Goal: Task Accomplishment & Management: Manage account settings

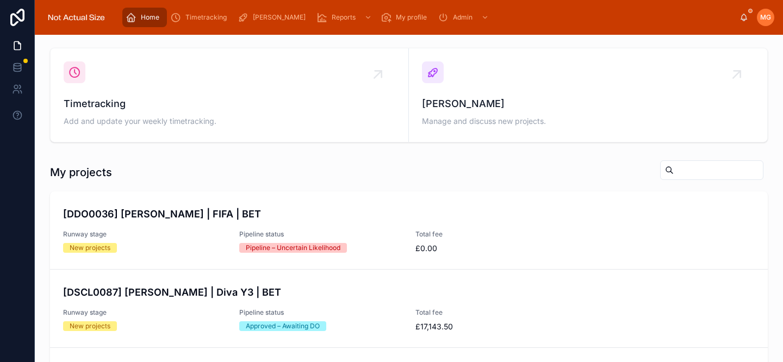
click at [215, 20] on span "Timetracking" at bounding box center [205, 17] width 41 height 9
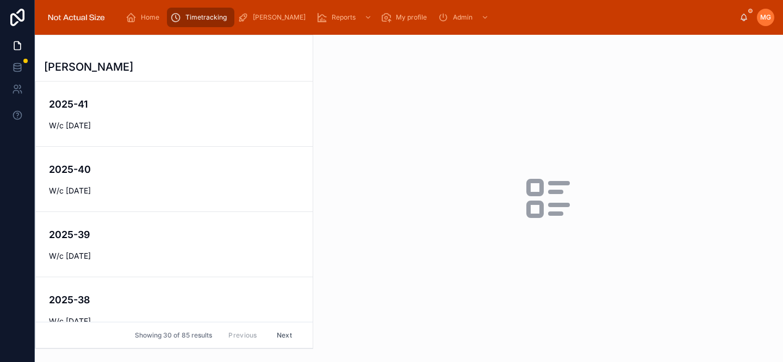
click at [230, 123] on span "W/c [DATE]" at bounding box center [174, 125] width 251 height 11
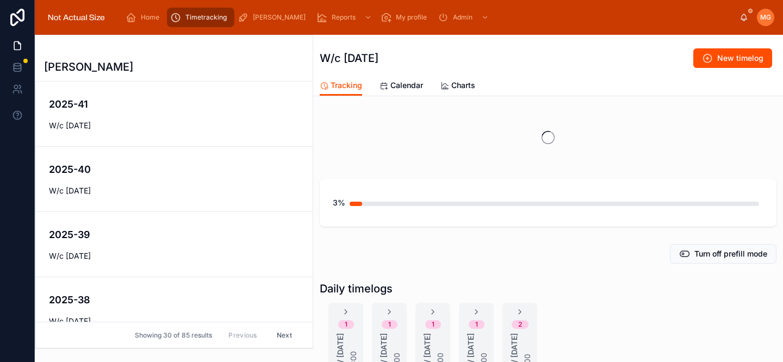
click at [223, 118] on div "2025-41 W/c [DATE]" at bounding box center [174, 114] width 251 height 34
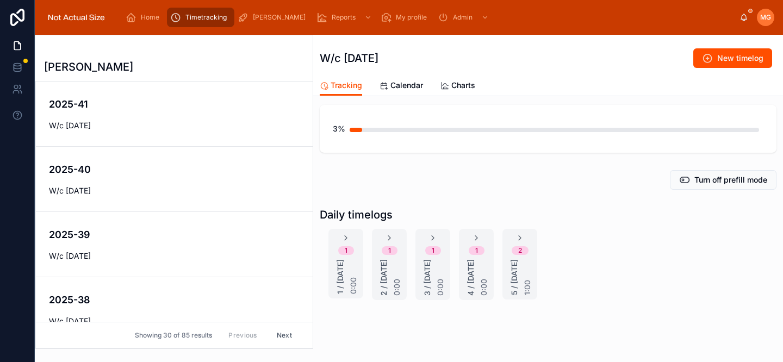
scroll to position [77, 0]
click at [396, 87] on span "Calendar" at bounding box center [406, 85] width 33 height 11
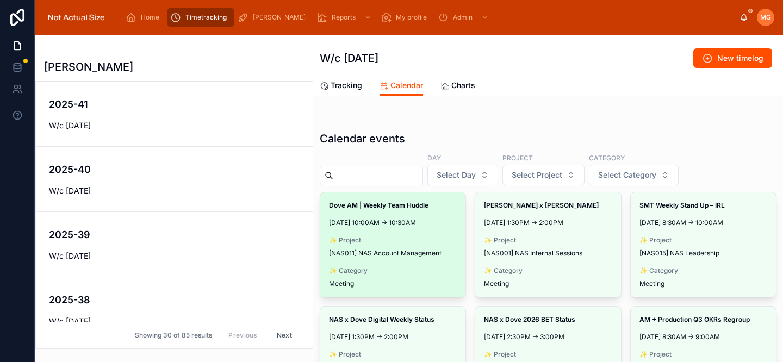
click at [0, 0] on span "Make timelog" at bounding box center [0, 0] width 0 height 0
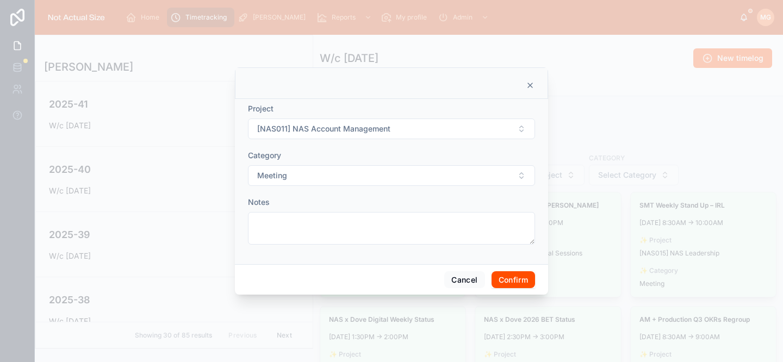
click at [509, 279] on button "Confirm" at bounding box center [512, 279] width 43 height 17
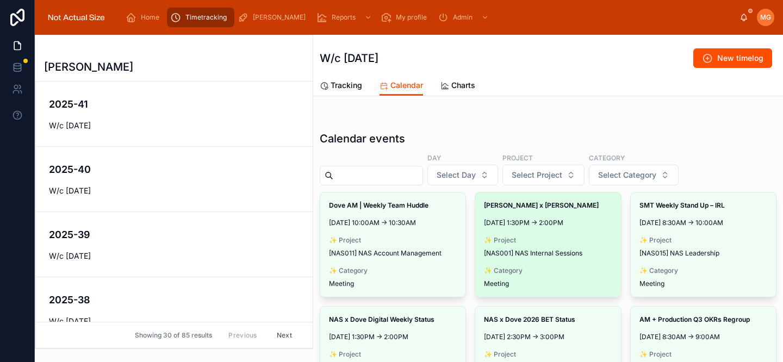
click at [0, 0] on span "Make timelog" at bounding box center [0, 0] width 0 height 0
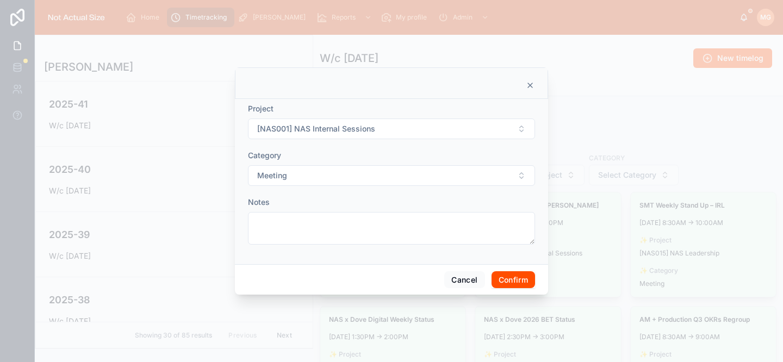
click at [511, 286] on button "Confirm" at bounding box center [512, 279] width 43 height 17
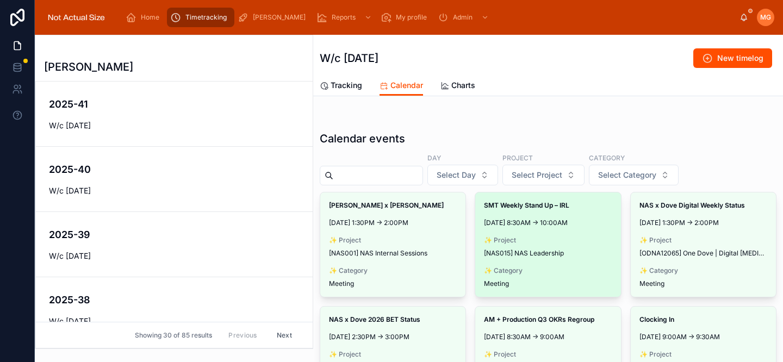
click at [0, 0] on span "Make timelog" at bounding box center [0, 0] width 0 height 0
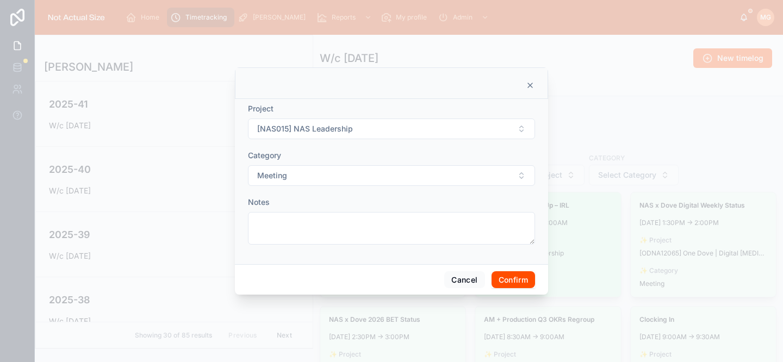
click at [516, 279] on button "Confirm" at bounding box center [512, 279] width 43 height 17
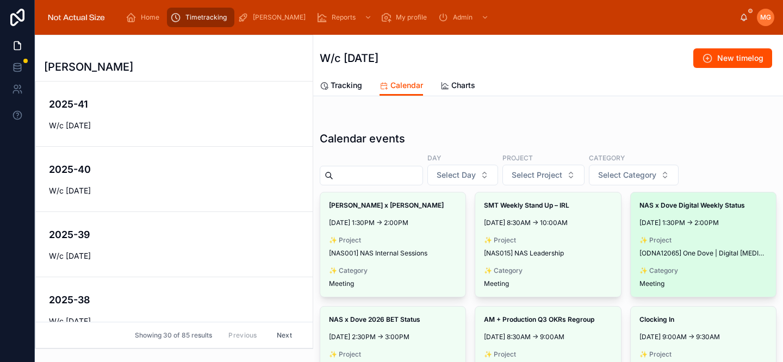
click at [0, 0] on button "Make timelog" at bounding box center [0, 0] width 0 height 0
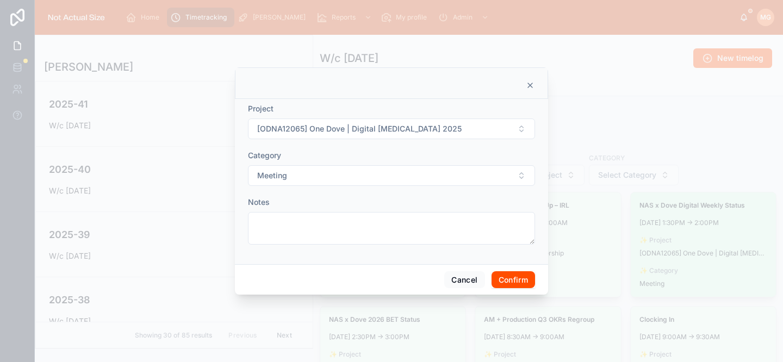
click at [509, 279] on button "Confirm" at bounding box center [512, 279] width 43 height 17
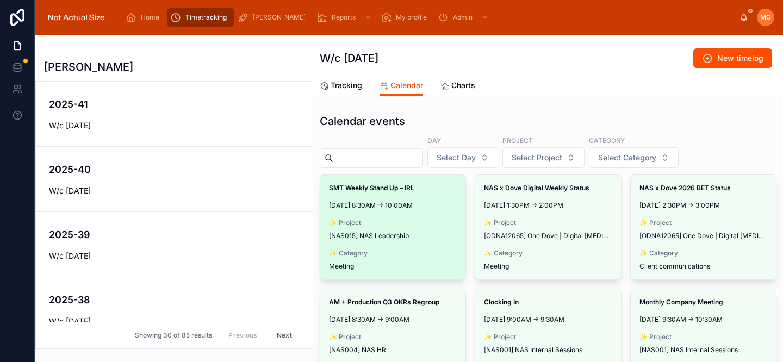
scroll to position [26, 0]
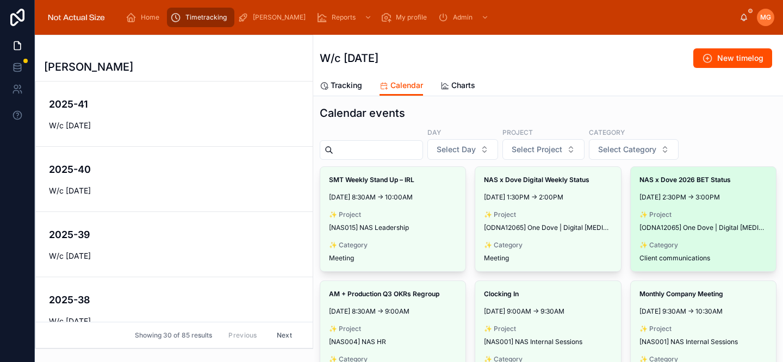
click at [0, 0] on span "Make timelog" at bounding box center [0, 0] width 0 height 0
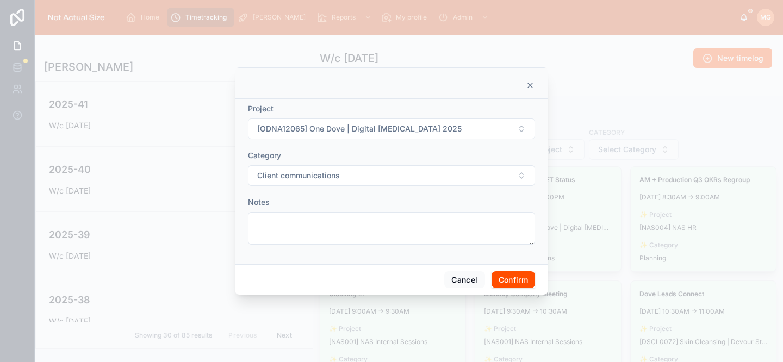
click at [526, 284] on button "Confirm" at bounding box center [512, 279] width 43 height 17
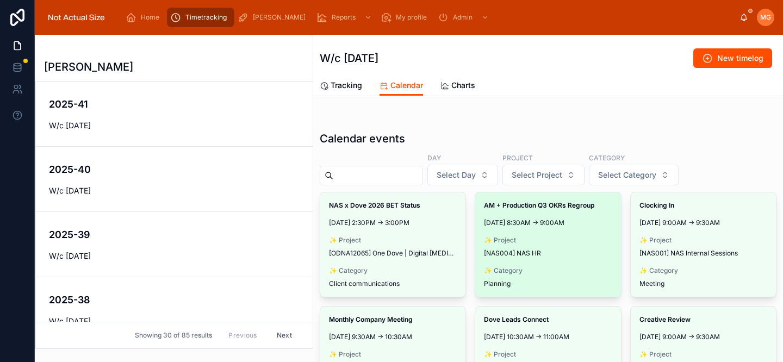
click at [0, 0] on span "Make timelog" at bounding box center [0, 0] width 0 height 0
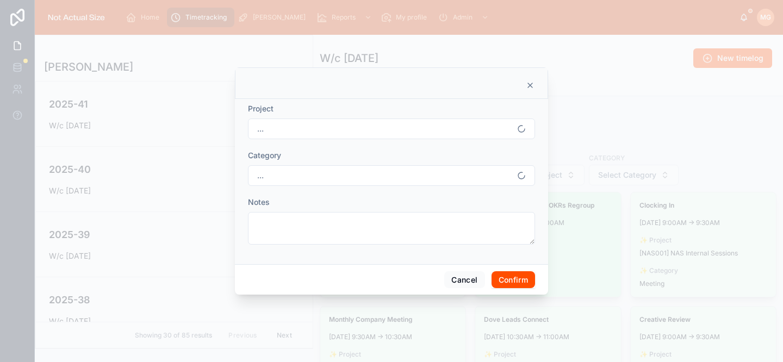
click at [501, 276] on button "Confirm" at bounding box center [512, 279] width 43 height 17
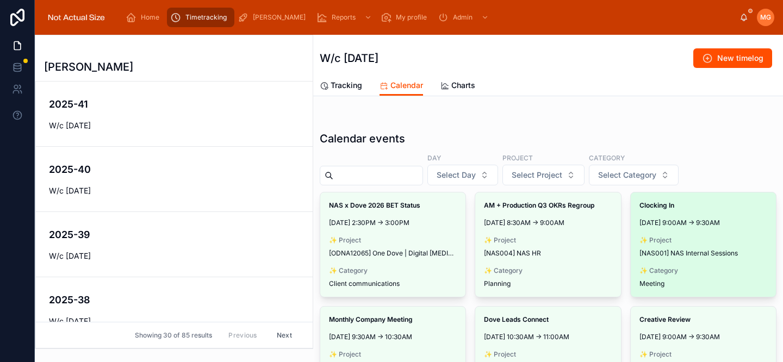
click at [0, 0] on button "Make timelog" at bounding box center [0, 0] width 0 height 0
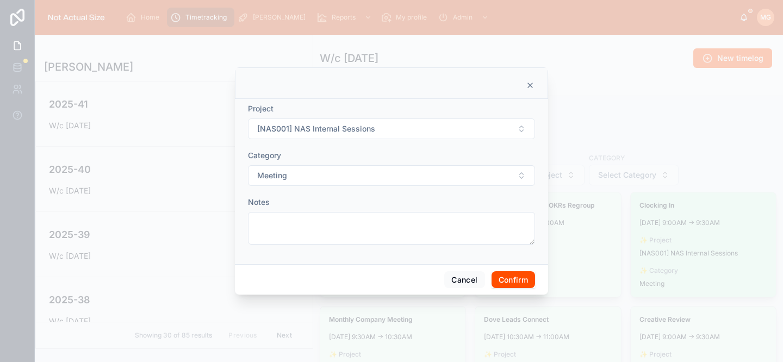
click at [519, 277] on button "Confirm" at bounding box center [512, 279] width 43 height 17
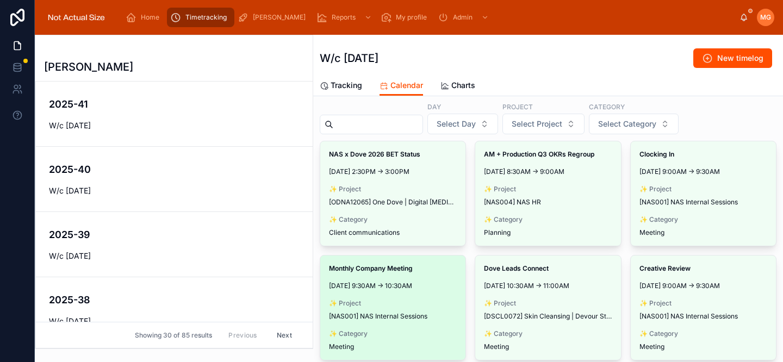
scroll to position [52, 0]
click at [0, 0] on span "Make timelog" at bounding box center [0, 0] width 0 height 0
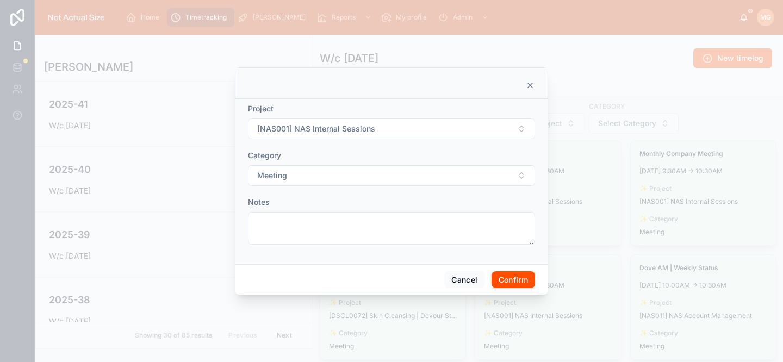
click at [503, 276] on button "Confirm" at bounding box center [512, 279] width 43 height 17
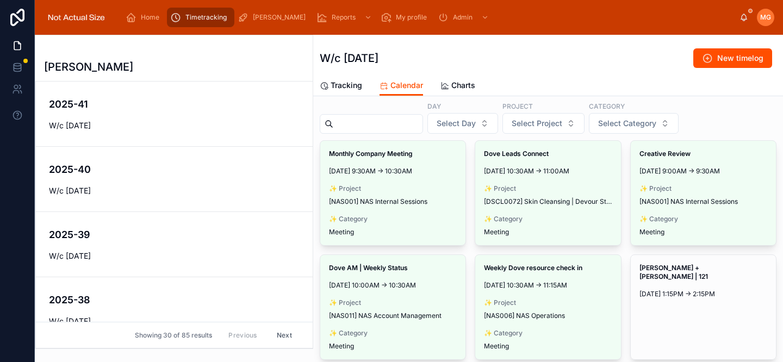
click at [0, 0] on button "Make timelog" at bounding box center [0, 0] width 0 height 0
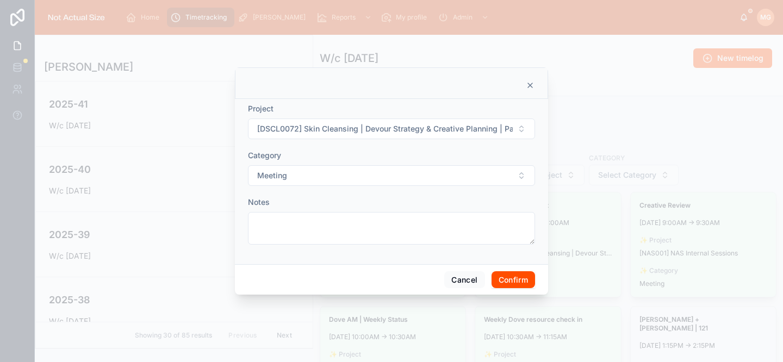
click at [515, 281] on button "Confirm" at bounding box center [512, 279] width 43 height 17
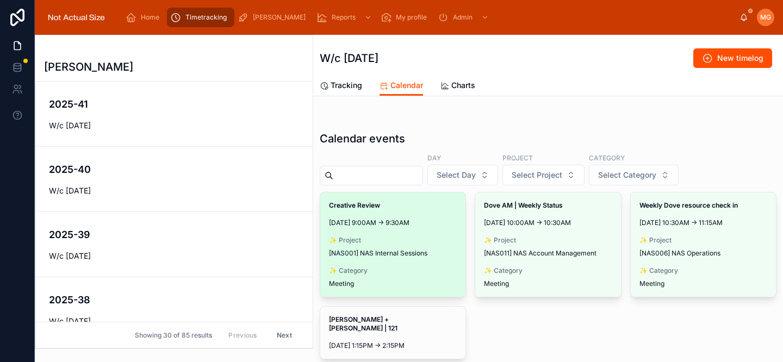
click at [0, 0] on span "Make timelog" at bounding box center [0, 0] width 0 height 0
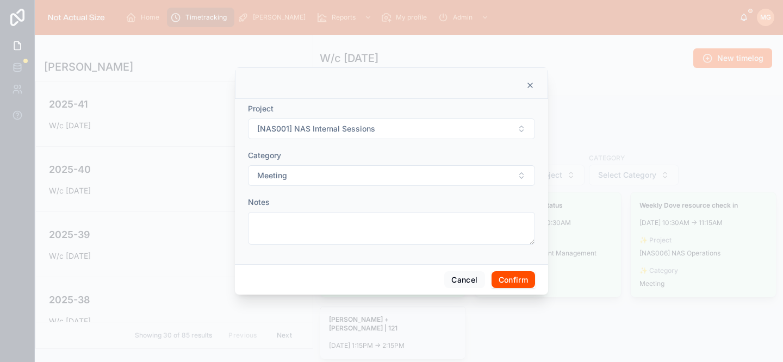
click at [518, 280] on button "Confirm" at bounding box center [512, 279] width 43 height 17
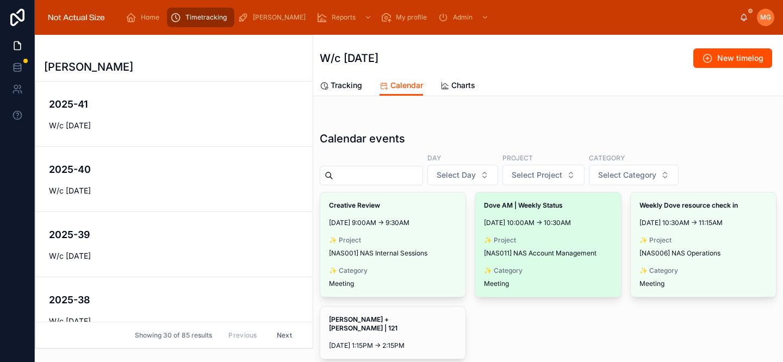
click at [0, 0] on span "Make timelog" at bounding box center [0, 0] width 0 height 0
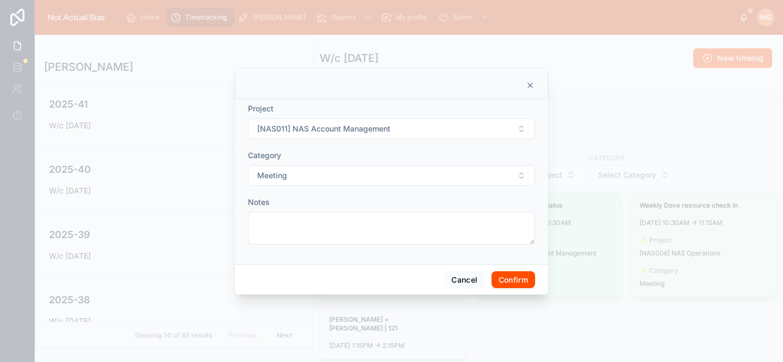
click at [516, 279] on button "Confirm" at bounding box center [512, 279] width 43 height 17
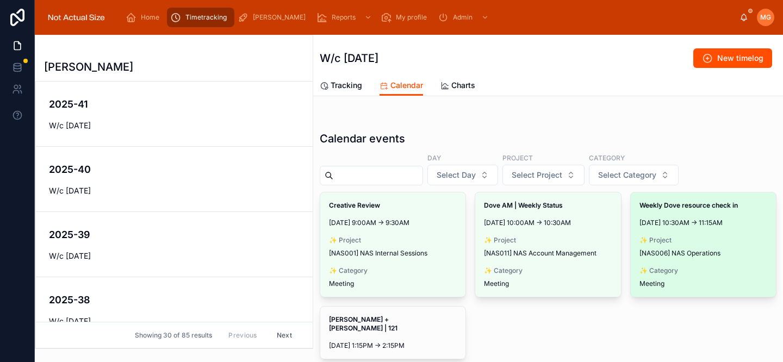
click at [0, 0] on span "Make timelog" at bounding box center [0, 0] width 0 height 0
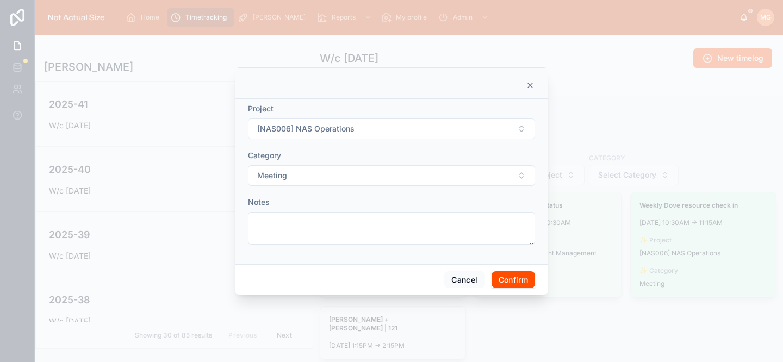
click at [522, 274] on button "Confirm" at bounding box center [512, 279] width 43 height 17
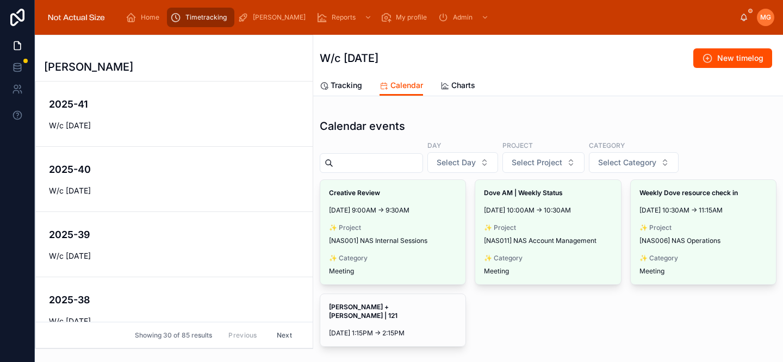
scroll to position [15, 0]
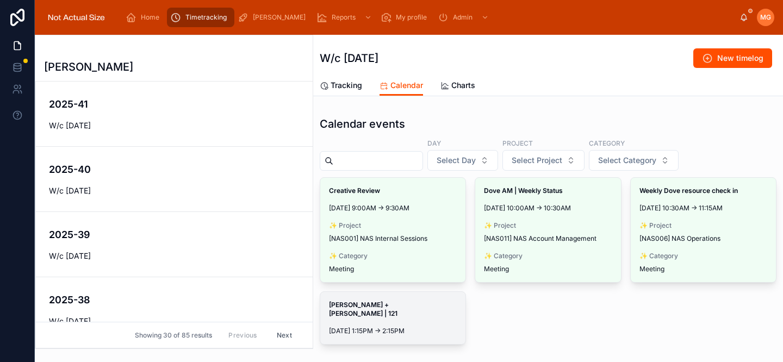
click at [0, 0] on span "Make timelog" at bounding box center [0, 0] width 0 height 0
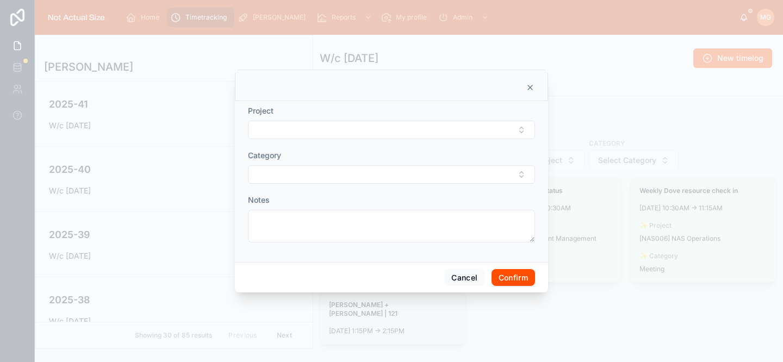
click at [518, 278] on button "Confirm" at bounding box center [512, 277] width 43 height 17
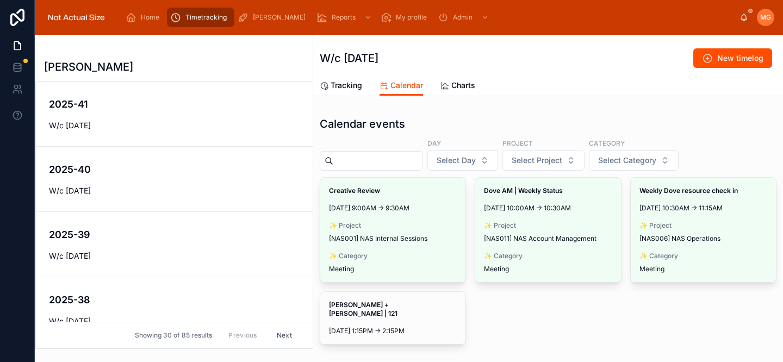
click at [351, 86] on span "Tracking" at bounding box center [346, 85] width 32 height 11
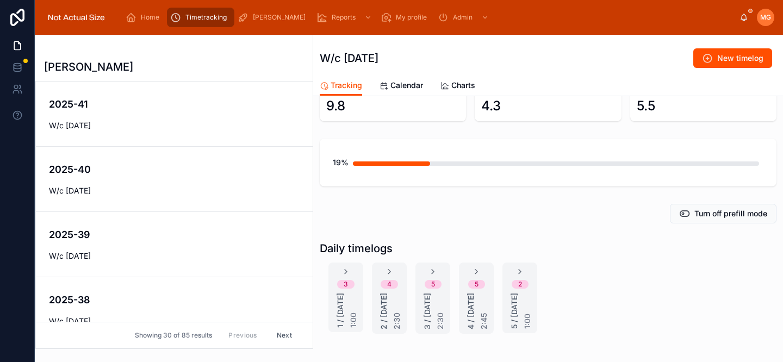
scroll to position [85, 0]
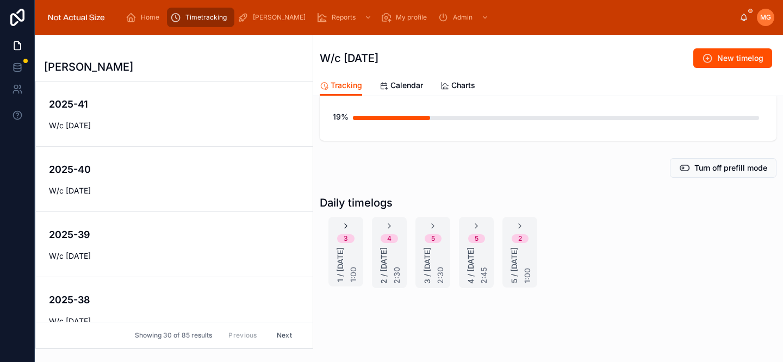
click at [345, 223] on icon at bounding box center [345, 226] width 9 height 9
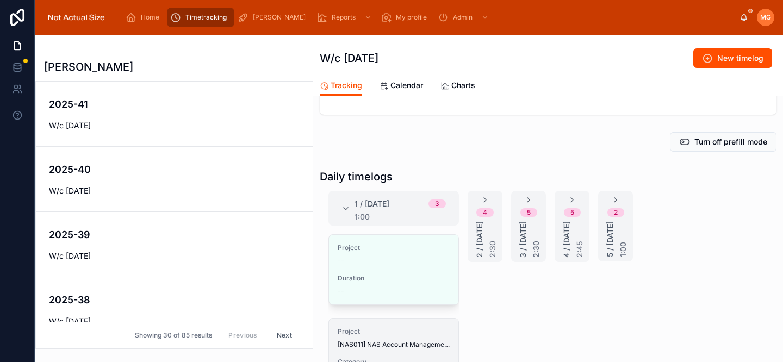
scroll to position [176, 0]
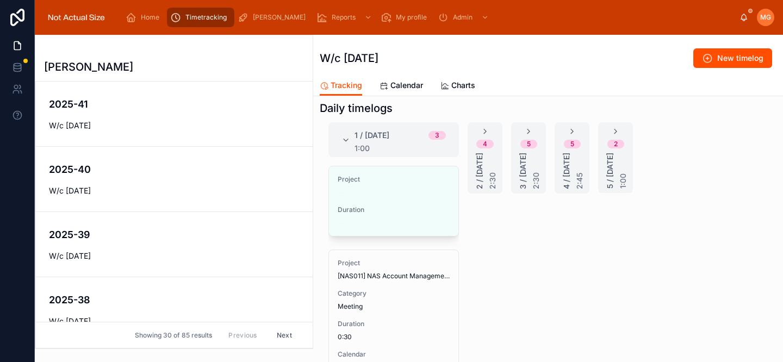
click at [0, 0] on span "Edit" at bounding box center [0, 0] width 0 height 0
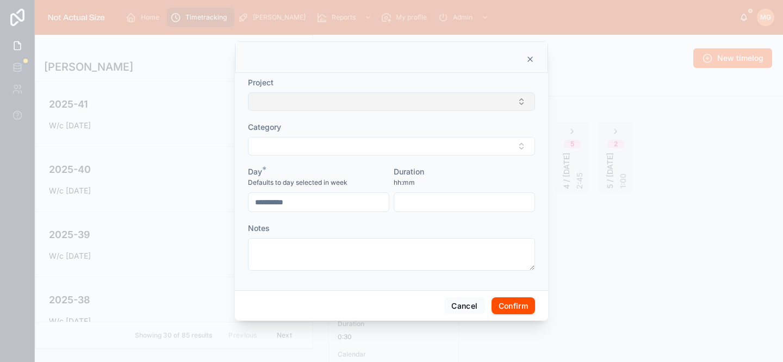
click at [349, 101] on button "Select Button" at bounding box center [391, 101] width 287 height 18
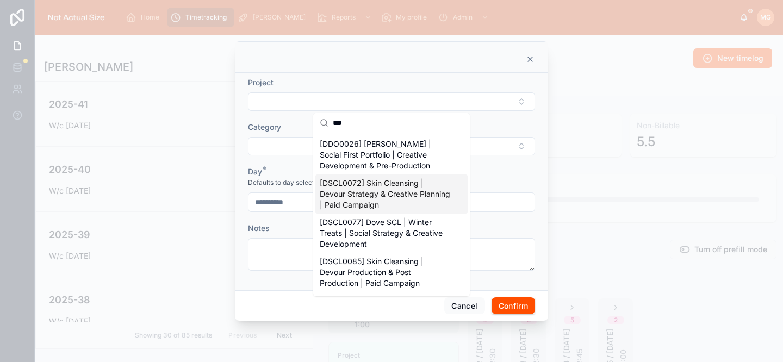
type input "***"
click at [373, 185] on span "[DSCL0072] Skin Cleansing | Devour Strategy & Creative Planning | Paid Campaign" at bounding box center [385, 194] width 130 height 33
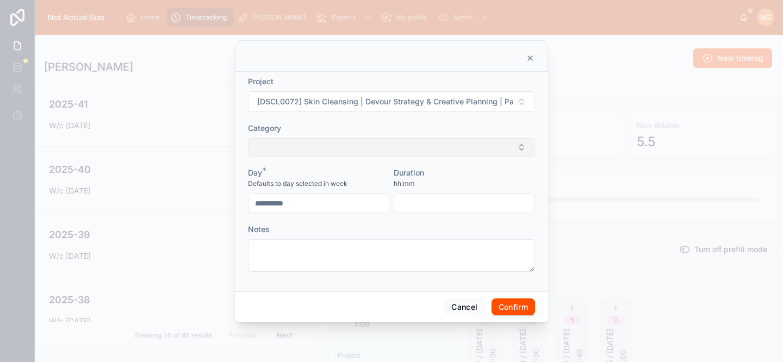
click at [333, 151] on button "Select Button" at bounding box center [391, 147] width 287 height 18
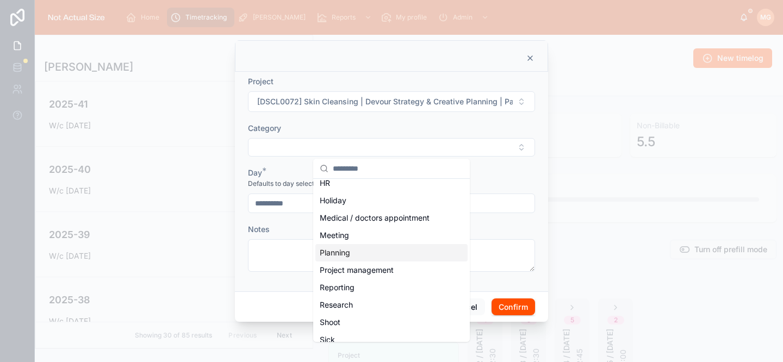
scroll to position [162, 0]
click at [359, 237] on div "Meeting" at bounding box center [391, 236] width 152 height 17
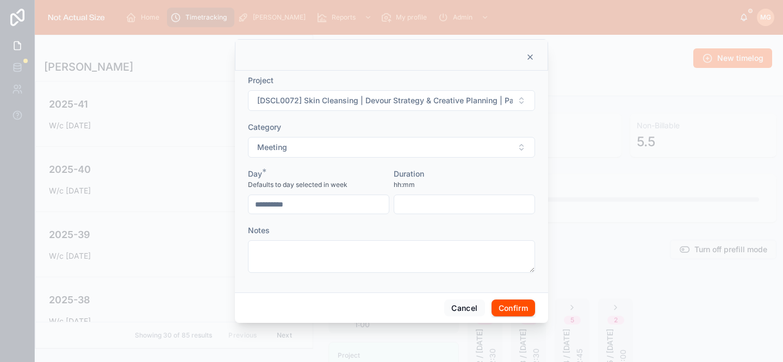
click at [411, 212] on div at bounding box center [463, 205] width 141 height 20
click at [416, 203] on input "text" at bounding box center [464, 204] width 140 height 15
type input "*"
type input "****"
click at [518, 308] on button "Confirm" at bounding box center [512, 307] width 43 height 17
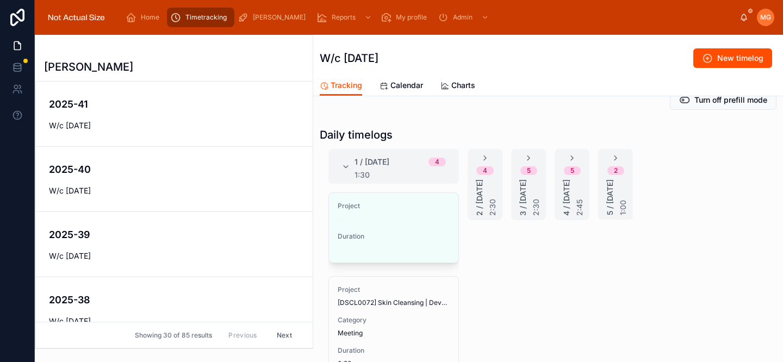
click at [435, 204] on div "Project -- Duration -- Edit" at bounding box center [393, 227] width 130 height 71
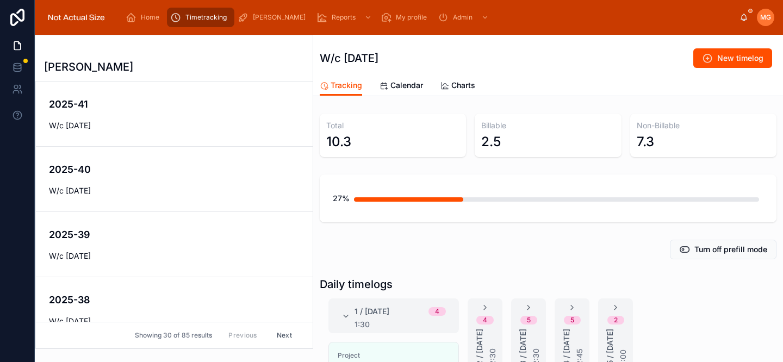
scroll to position [186, 0]
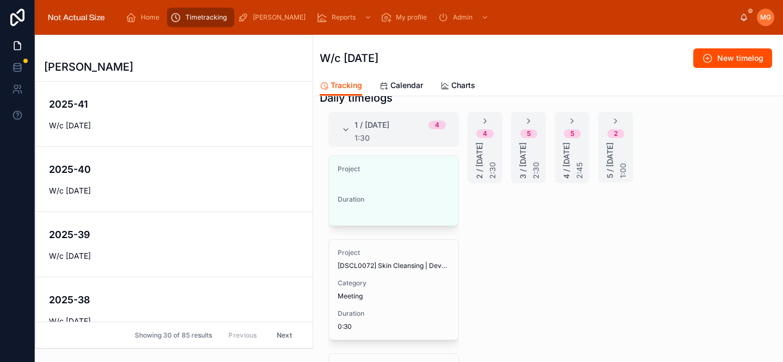
click at [0, 0] on span "Edit" at bounding box center [0, 0] width 0 height 0
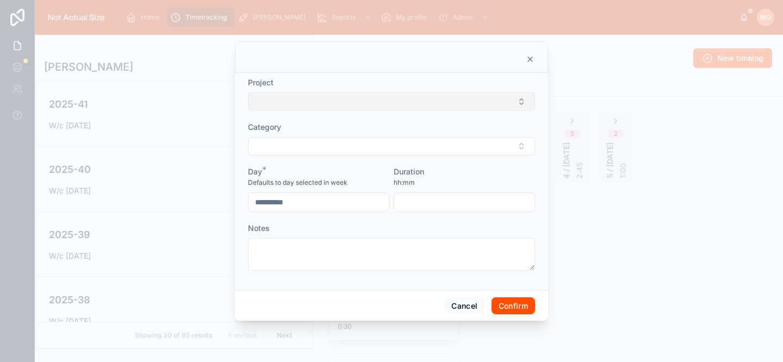
click at [368, 105] on button "Select Button" at bounding box center [391, 101] width 287 height 18
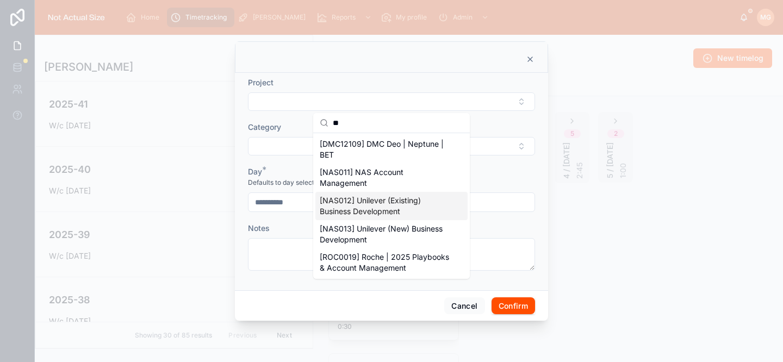
type input "**"
click at [412, 207] on span "[NAS012] Unilever (Existing) Business Development" at bounding box center [385, 206] width 130 height 22
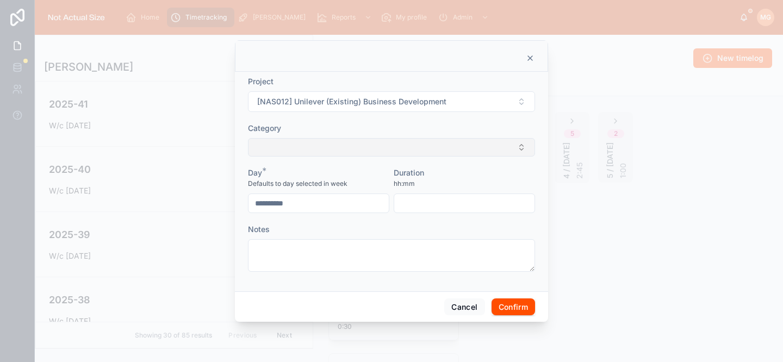
click at [378, 146] on button "Select Button" at bounding box center [391, 147] width 287 height 18
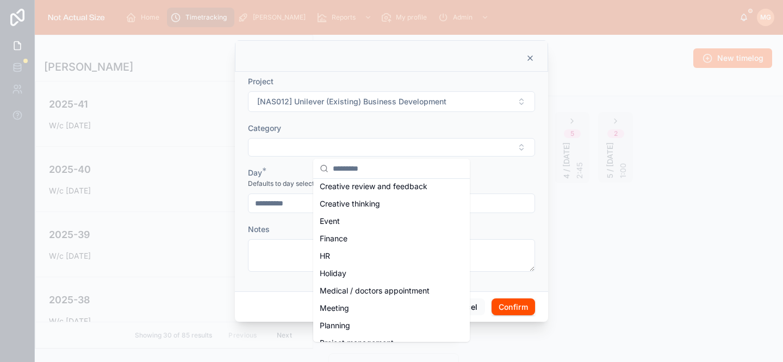
scroll to position [169, 0]
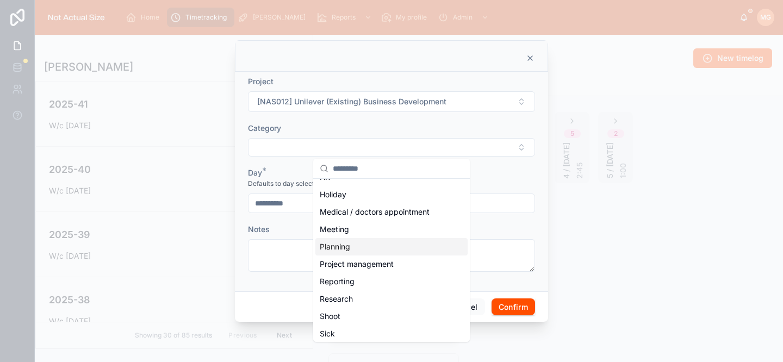
click at [371, 245] on div "Planning" at bounding box center [391, 246] width 152 height 17
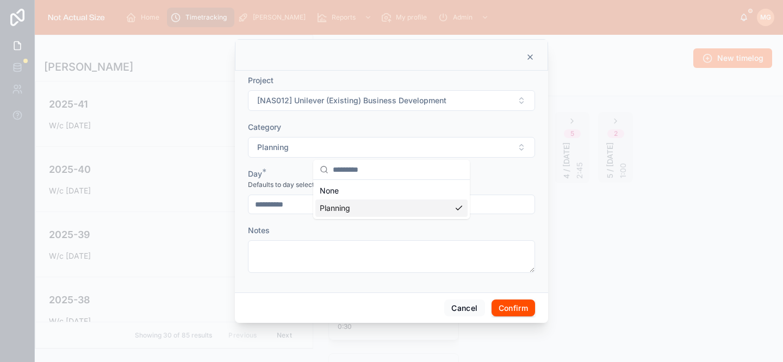
scroll to position [0, 0]
click at [429, 199] on input "text" at bounding box center [464, 204] width 140 height 15
type input "****"
click at [525, 308] on button "Confirm" at bounding box center [512, 307] width 43 height 17
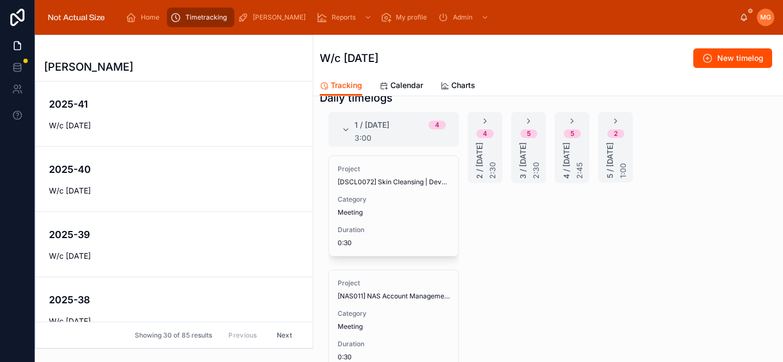
click at [486, 118] on icon at bounding box center [484, 121] width 9 height 9
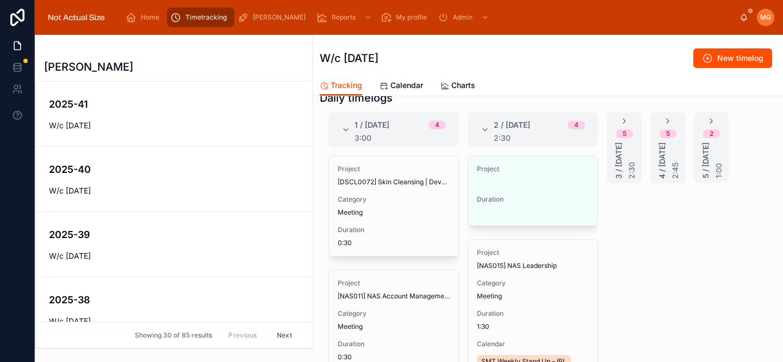
click at [622, 118] on icon at bounding box center [624, 121] width 9 height 9
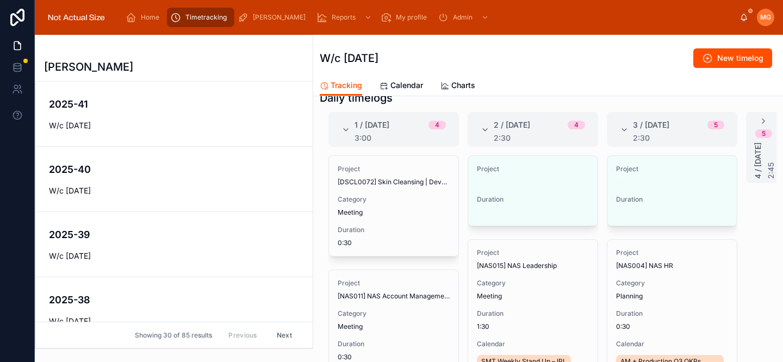
scroll to position [0, 65]
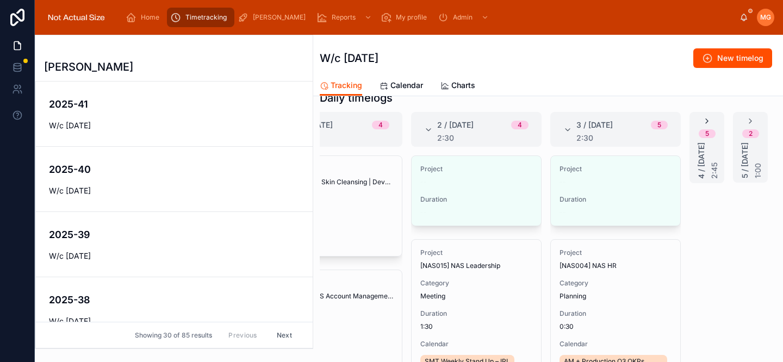
click at [702, 118] on icon at bounding box center [706, 121] width 9 height 9
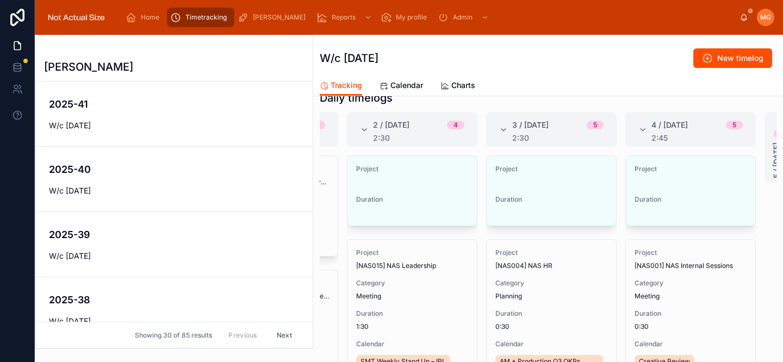
scroll to position [0, 160]
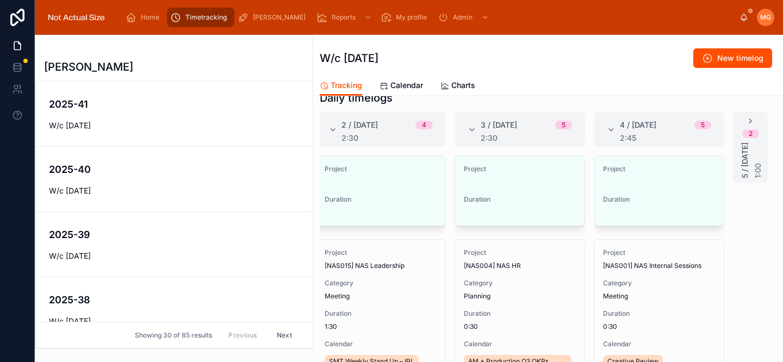
click at [746, 119] on icon at bounding box center [750, 121] width 9 height 9
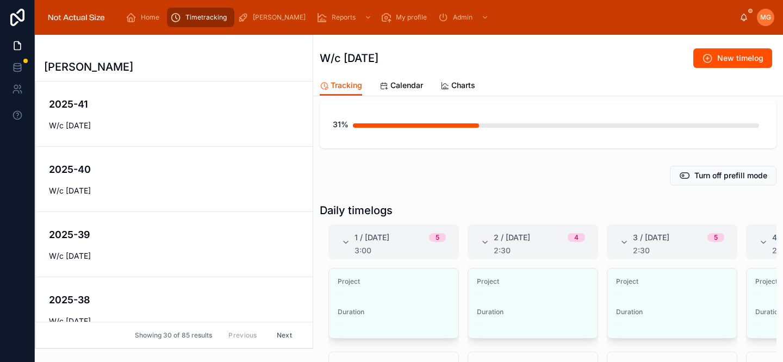
scroll to position [77, 0]
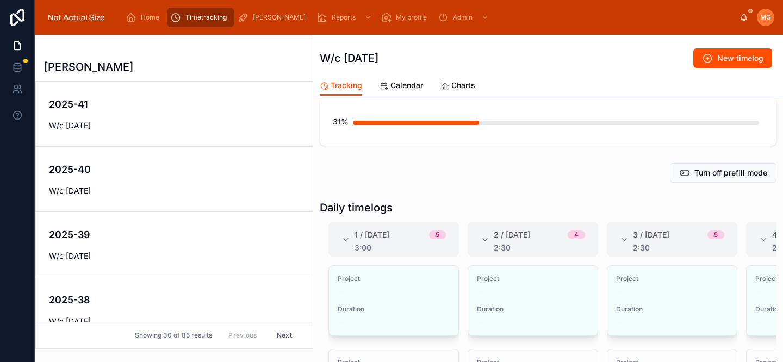
click at [0, 0] on span "Edit" at bounding box center [0, 0] width 0 height 0
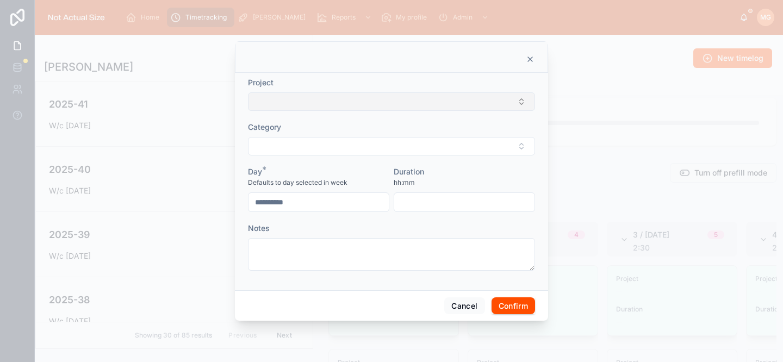
click at [346, 105] on button "Select Button" at bounding box center [391, 101] width 287 height 18
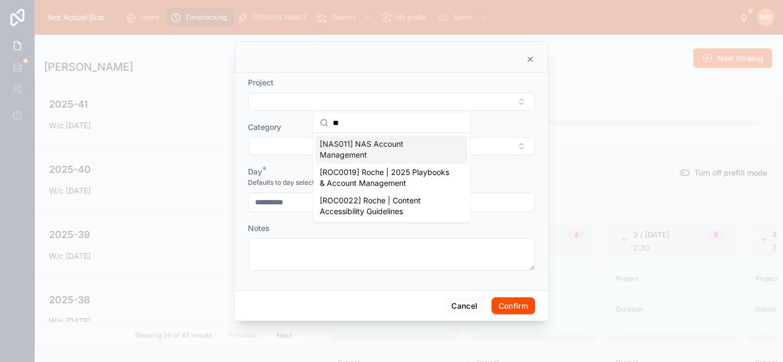
type input "**"
click at [363, 155] on span "[NAS011] NAS Account Management" at bounding box center [385, 150] width 130 height 22
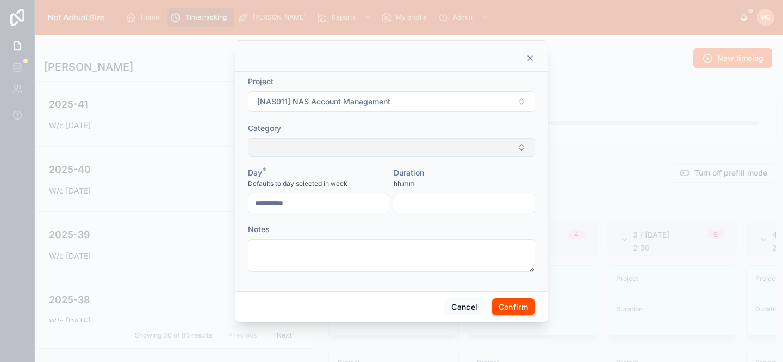
click at [359, 150] on button "Select Button" at bounding box center [391, 147] width 287 height 18
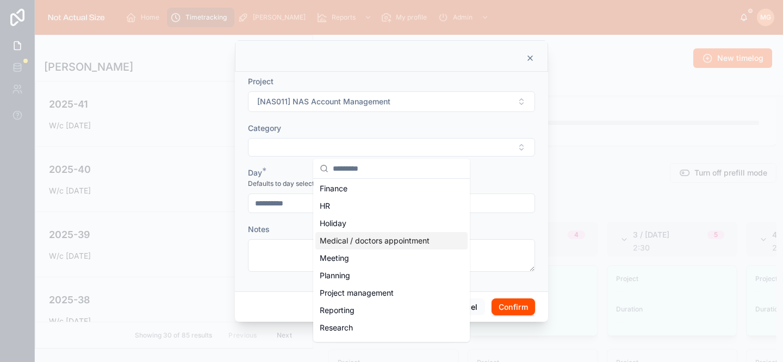
scroll to position [159, 0]
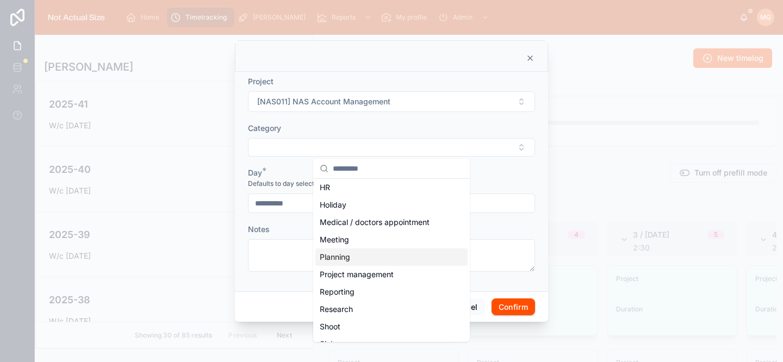
click at [383, 259] on div "Planning" at bounding box center [391, 256] width 152 height 17
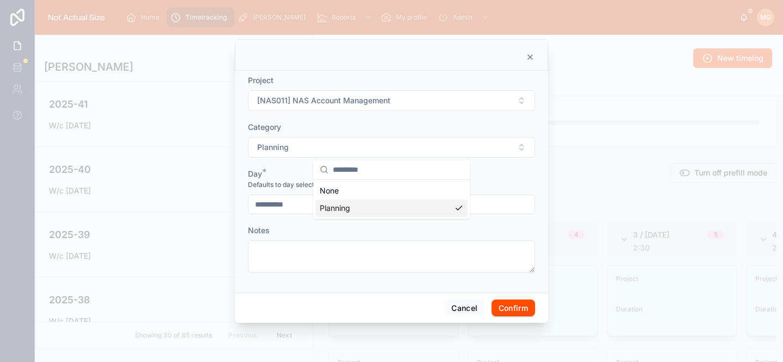
scroll to position [0, 0]
click at [412, 199] on input "text" at bounding box center [464, 204] width 140 height 15
type input "****"
click at [503, 309] on button "Confirm" at bounding box center [512, 307] width 43 height 17
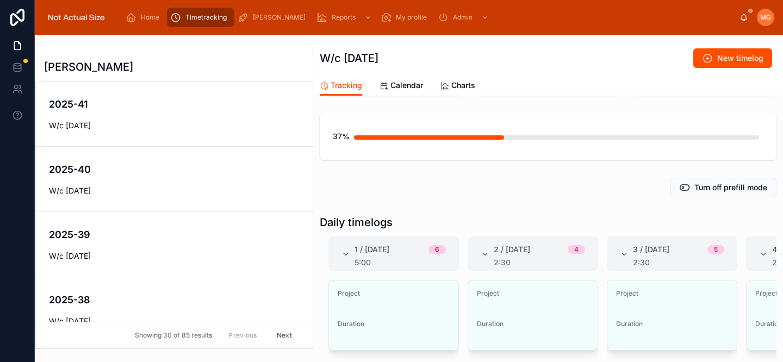
scroll to position [172, 0]
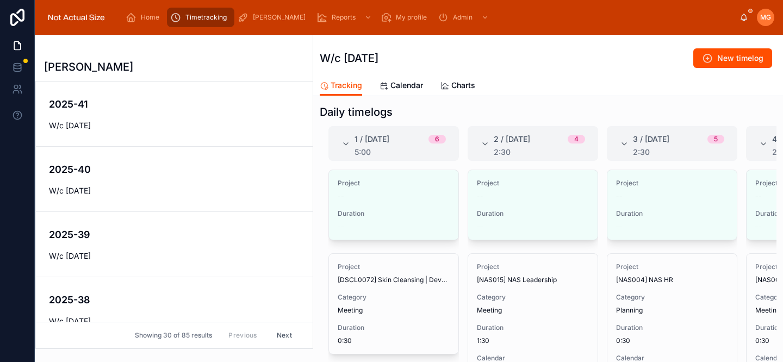
click at [0, 0] on span "Edit" at bounding box center [0, 0] width 0 height 0
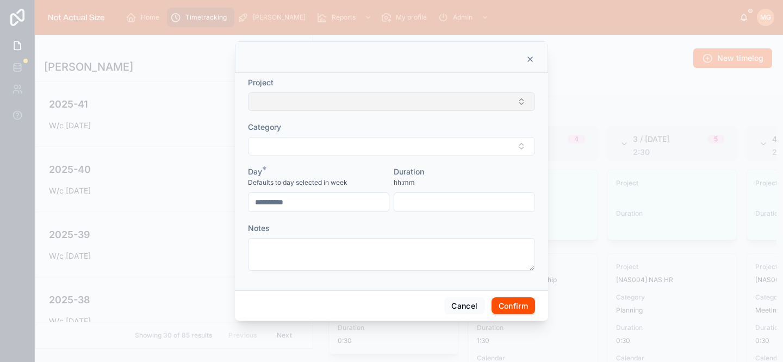
click at [347, 103] on button "Select Button" at bounding box center [391, 101] width 287 height 18
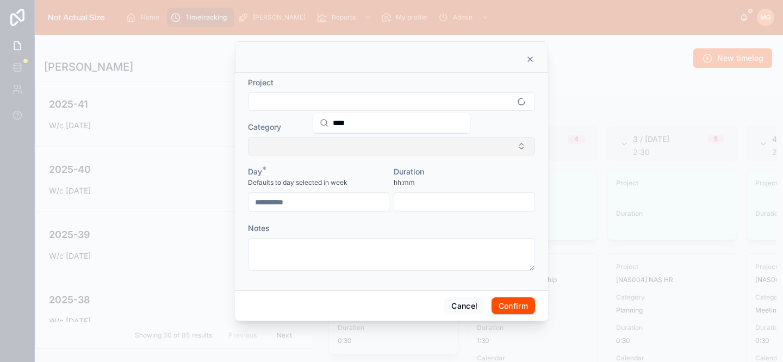
type input "****"
click at [360, 146] on button "Select Button" at bounding box center [391, 146] width 287 height 18
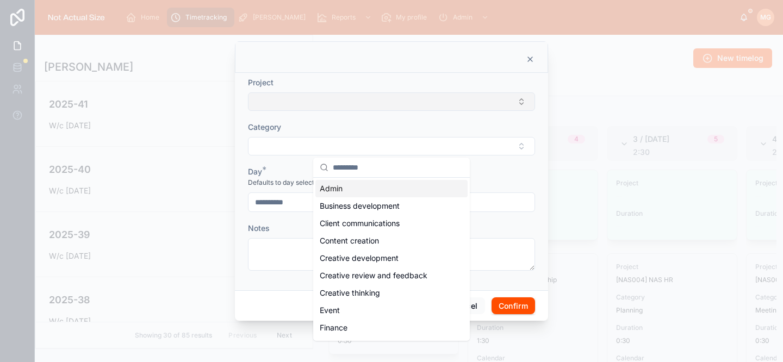
click at [353, 100] on button "Select Button" at bounding box center [391, 101] width 287 height 18
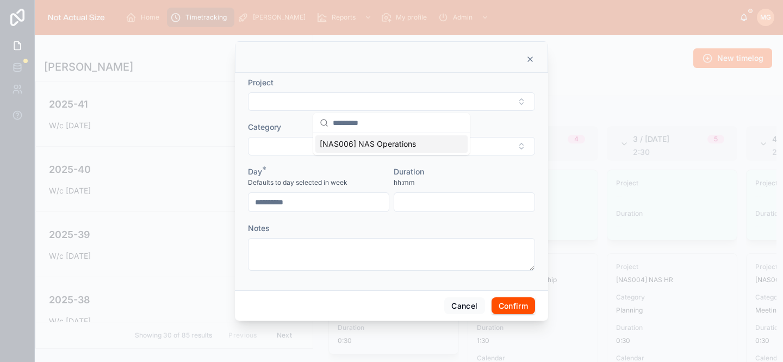
click at [360, 140] on span "[NAS006] NAS Operations" at bounding box center [368, 144] width 96 height 11
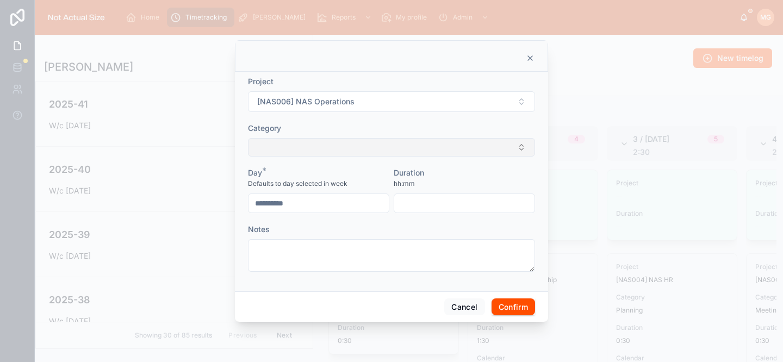
click at [358, 151] on button "Select Button" at bounding box center [391, 147] width 287 height 18
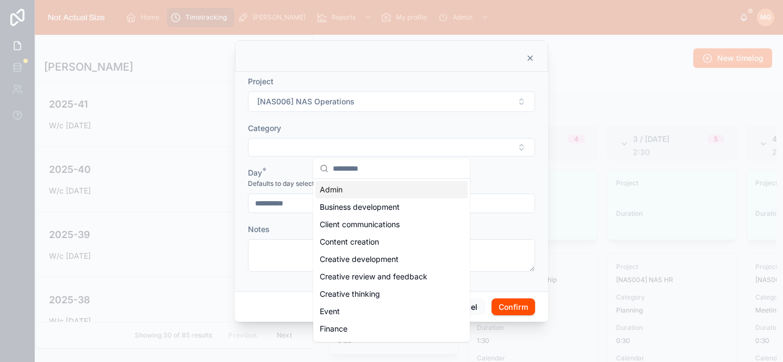
click at [380, 193] on div "Admin" at bounding box center [391, 189] width 152 height 17
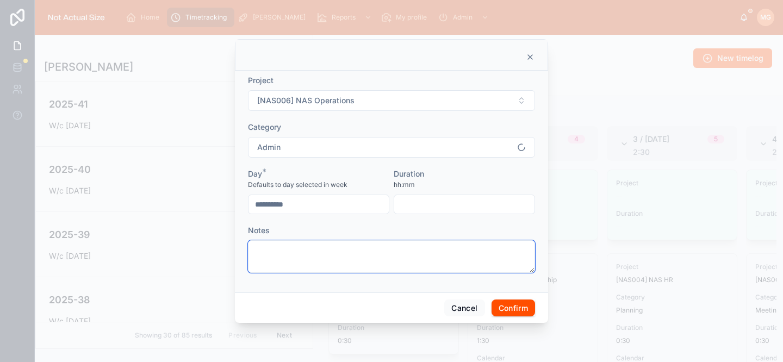
click at [315, 260] on textarea at bounding box center [391, 256] width 287 height 33
type textarea "*****"
click at [406, 207] on input "text" at bounding box center [464, 204] width 140 height 15
type input "****"
click at [517, 309] on button "Confirm" at bounding box center [512, 307] width 43 height 17
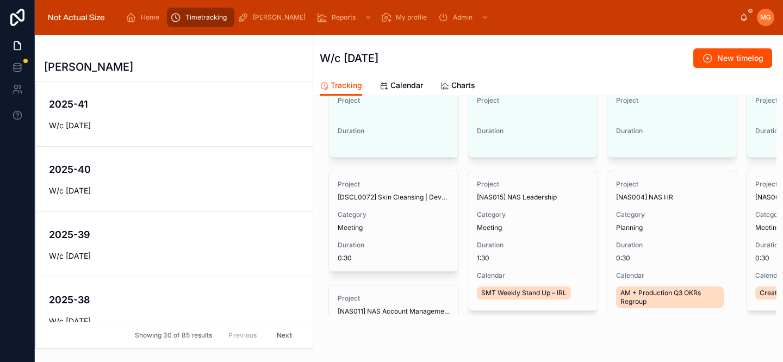
scroll to position [161, 0]
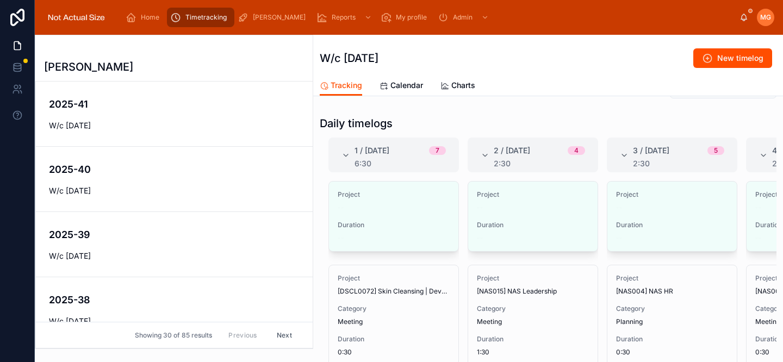
click at [0, 0] on span "Edit" at bounding box center [0, 0] width 0 height 0
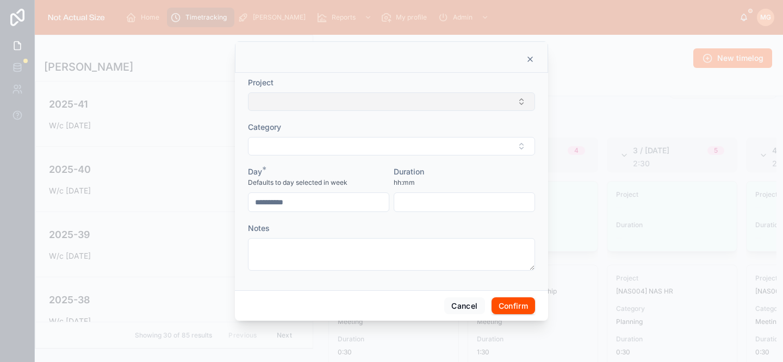
click at [347, 104] on button "Select Button" at bounding box center [391, 101] width 287 height 18
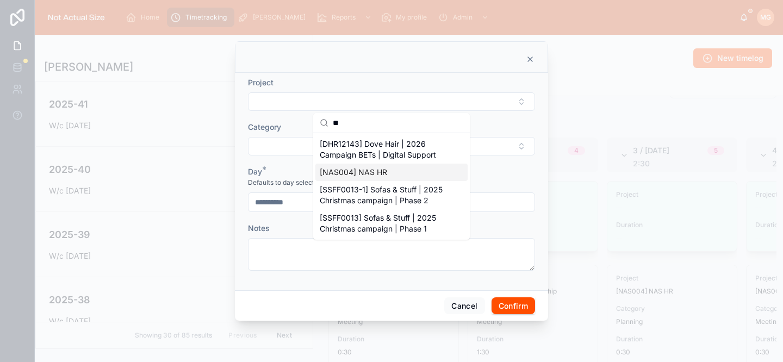
type input "**"
click at [366, 170] on span "[NAS004] NAS HR" at bounding box center [353, 172] width 67 height 11
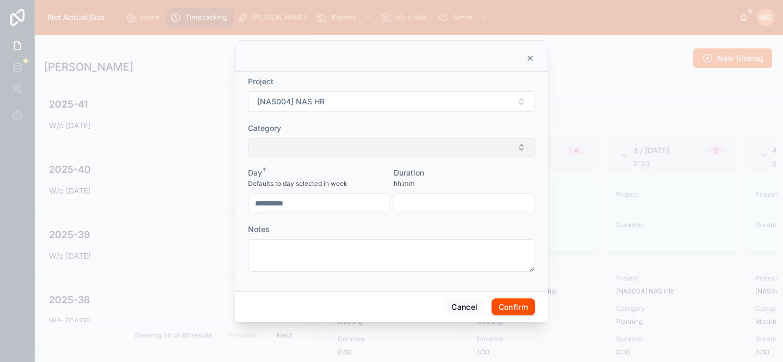
click at [353, 151] on button "Select Button" at bounding box center [391, 147] width 287 height 18
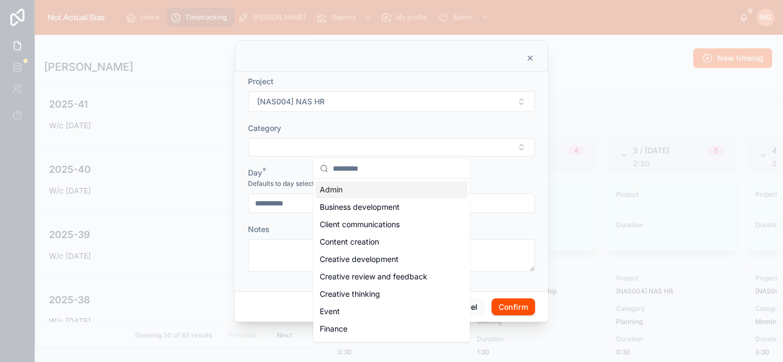
click at [345, 192] on div "Admin" at bounding box center [391, 189] width 152 height 17
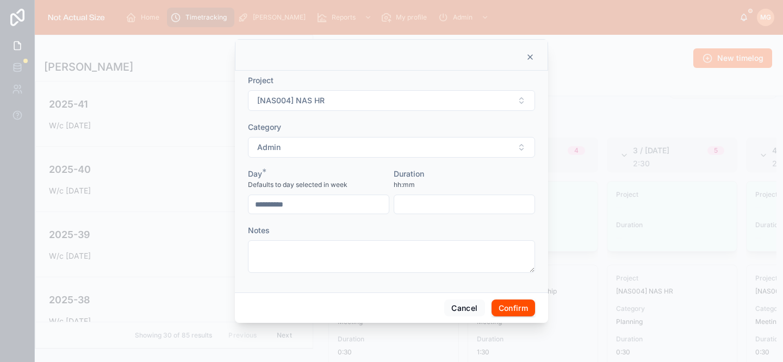
click at [414, 207] on input "text" at bounding box center [464, 204] width 140 height 15
type input "****"
click at [514, 306] on button "Confirm" at bounding box center [512, 307] width 43 height 17
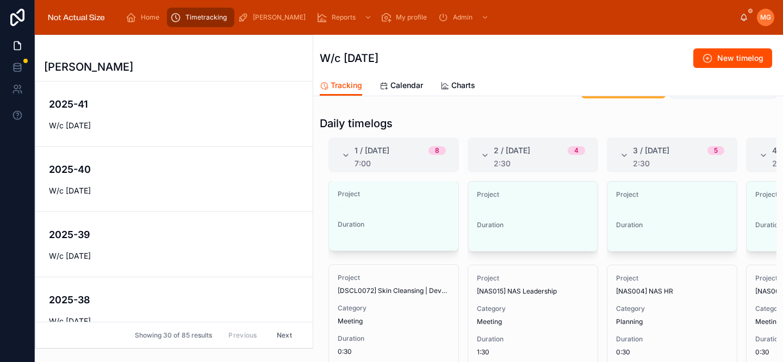
scroll to position [0, 0]
click at [346, 152] on icon at bounding box center [345, 155] width 9 height 9
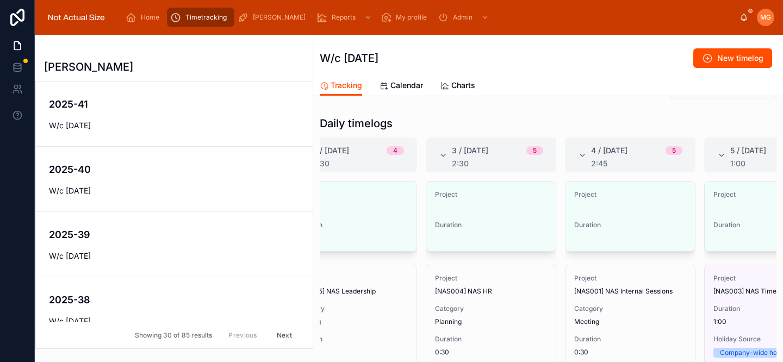
scroll to position [0, 86]
click at [0, 0] on span "Edit" at bounding box center [0, 0] width 0 height 0
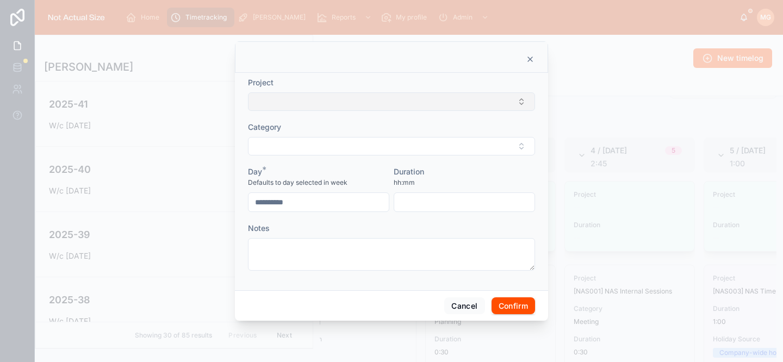
click at [343, 103] on button "Select Button" at bounding box center [391, 101] width 287 height 18
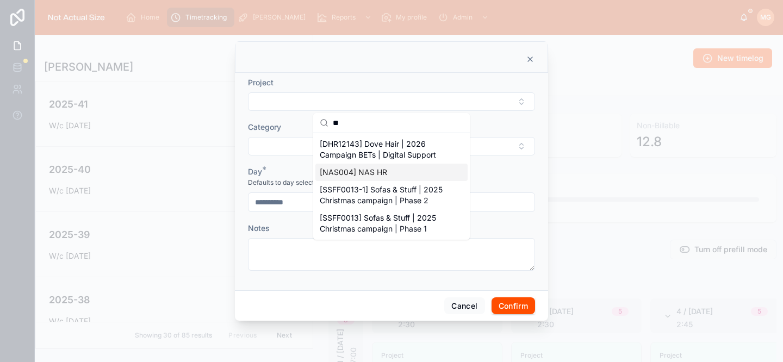
type input "**"
click at [353, 171] on span "[NAS004] NAS HR" at bounding box center [353, 172] width 67 height 11
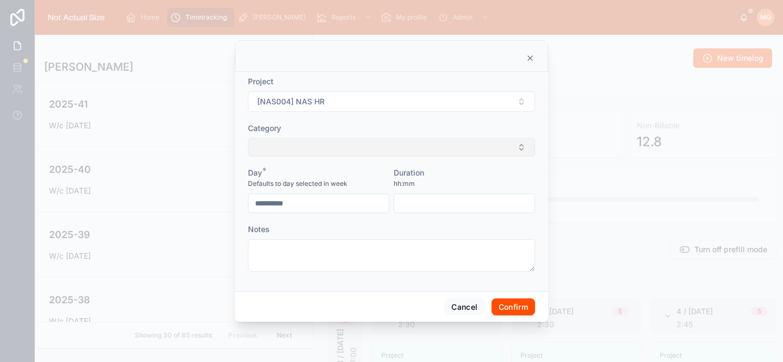
click at [329, 146] on button "Select Button" at bounding box center [391, 147] width 287 height 18
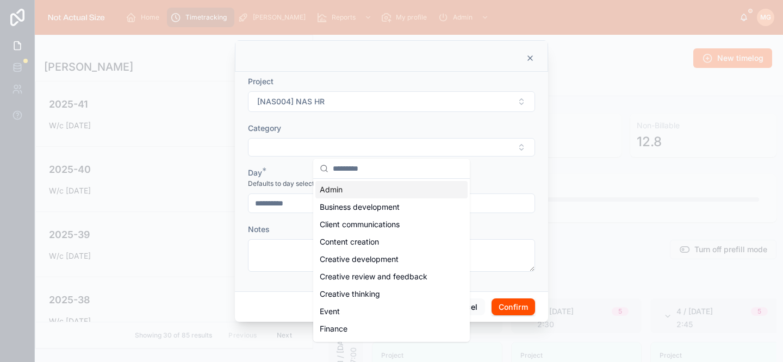
click at [364, 195] on div "Admin" at bounding box center [391, 189] width 152 height 17
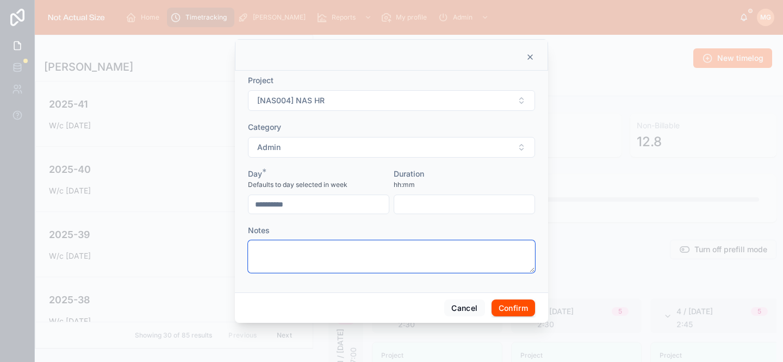
click at [331, 261] on textarea at bounding box center [391, 256] width 287 height 33
type textarea "**********"
click at [466, 202] on input "text" at bounding box center [464, 204] width 140 height 15
type input "*"
type input "****"
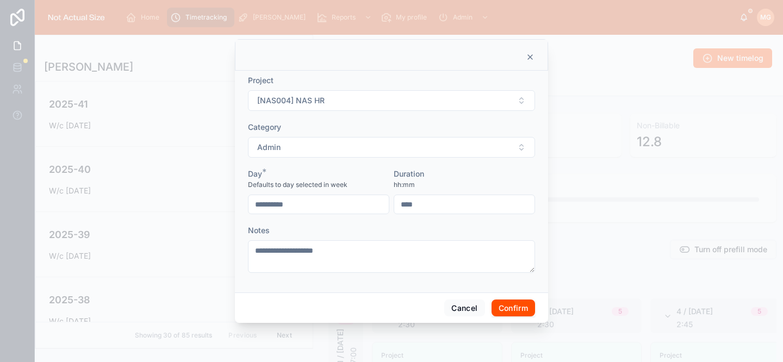
click at [508, 309] on button "Confirm" at bounding box center [512, 307] width 43 height 17
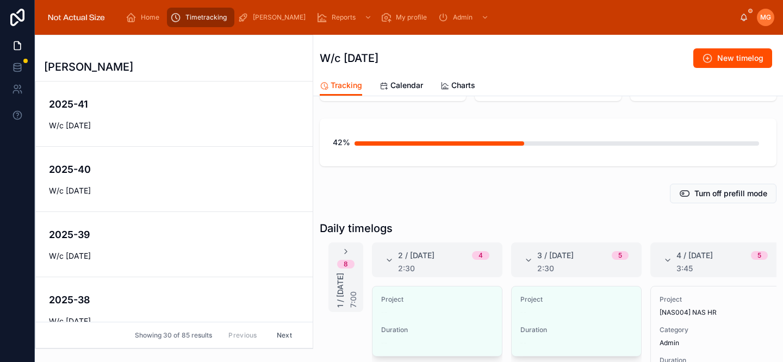
scroll to position [66, 0]
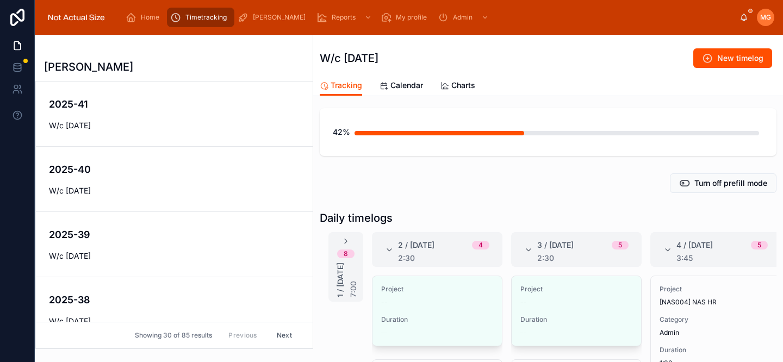
click at [0, 0] on span "Edit" at bounding box center [0, 0] width 0 height 0
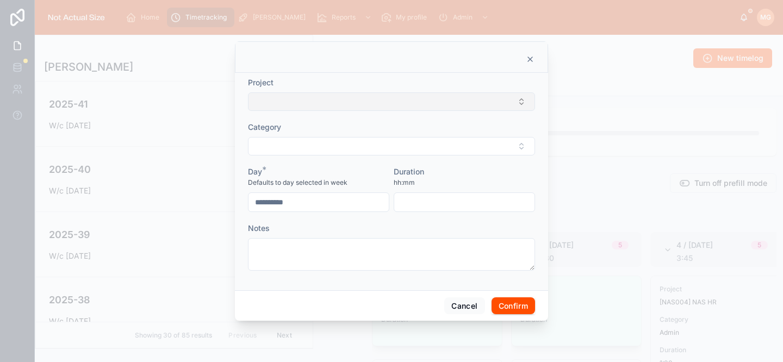
click at [367, 103] on button "Select Button" at bounding box center [391, 101] width 287 height 18
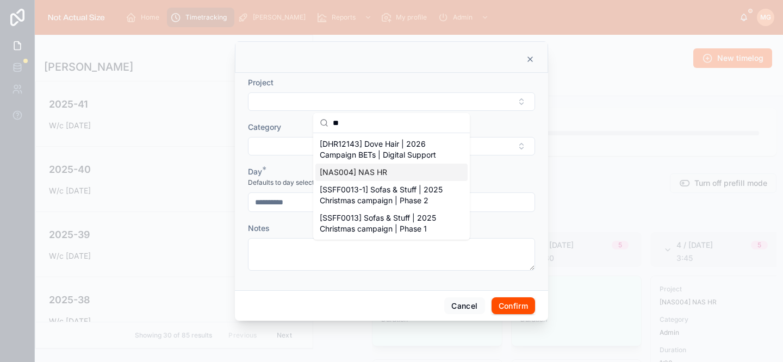
type input "**"
click at [360, 172] on span "[NAS004] NAS HR" at bounding box center [353, 172] width 67 height 11
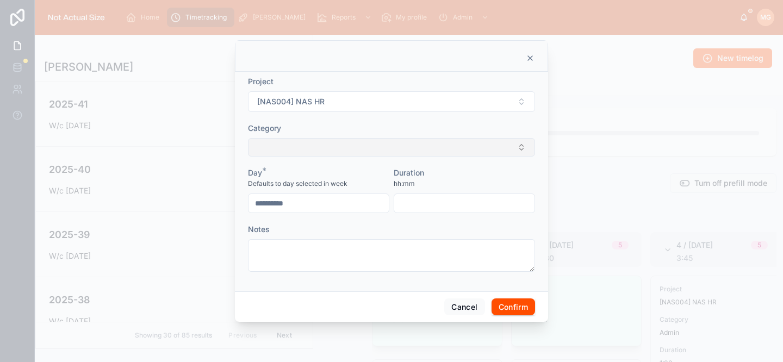
drag, startPoint x: 354, startPoint y: 149, endPoint x: 354, endPoint y: 155, distance: 5.5
click at [354, 149] on button "Select Button" at bounding box center [391, 147] width 287 height 18
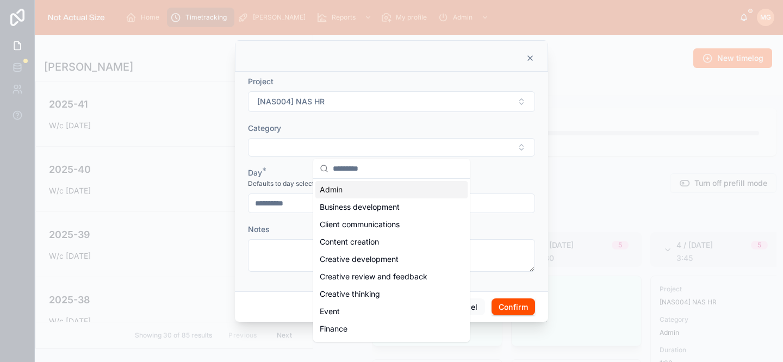
click at [364, 187] on div "Admin" at bounding box center [391, 189] width 152 height 17
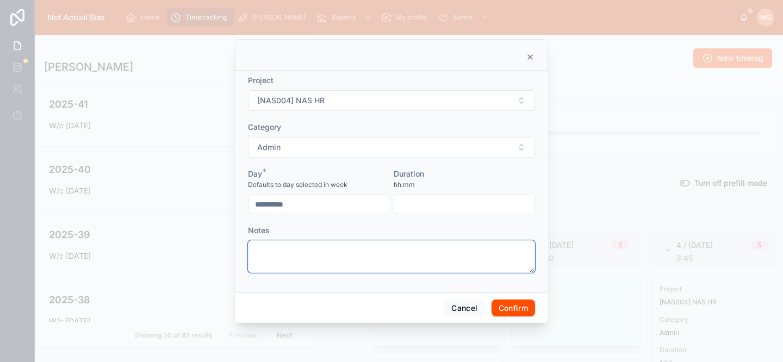
click at [350, 245] on textarea at bounding box center [391, 256] width 287 height 33
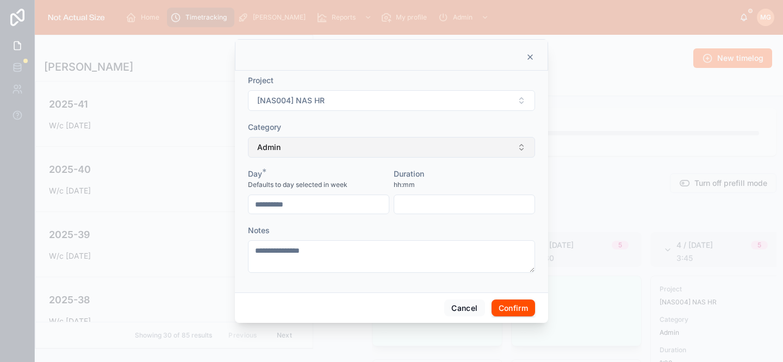
click at [355, 147] on button "Admin" at bounding box center [391, 147] width 287 height 21
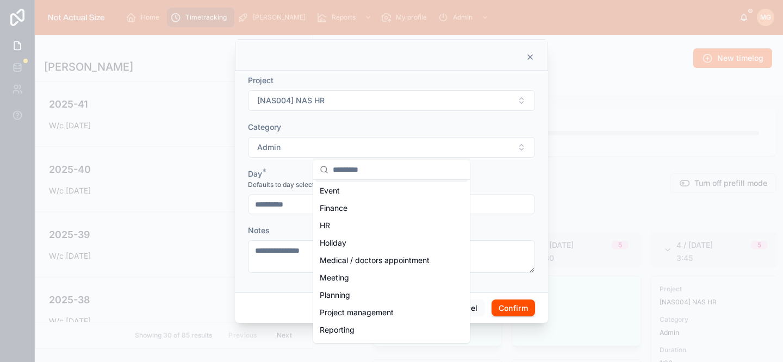
scroll to position [186, 0]
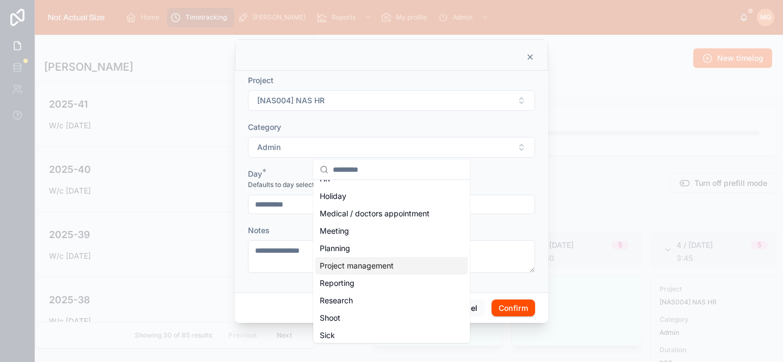
click at [389, 268] on span "Project management" at bounding box center [357, 265] width 74 height 11
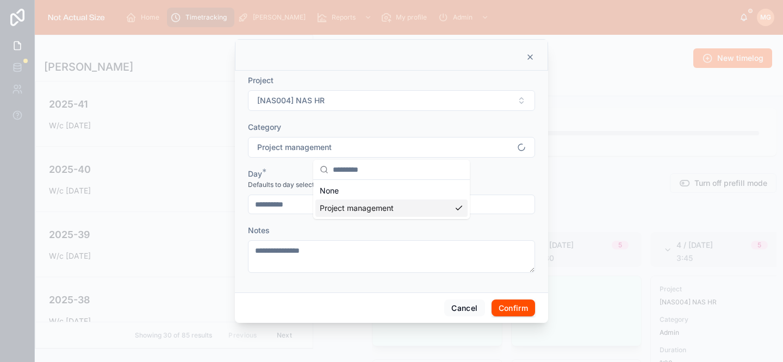
scroll to position [0, 0]
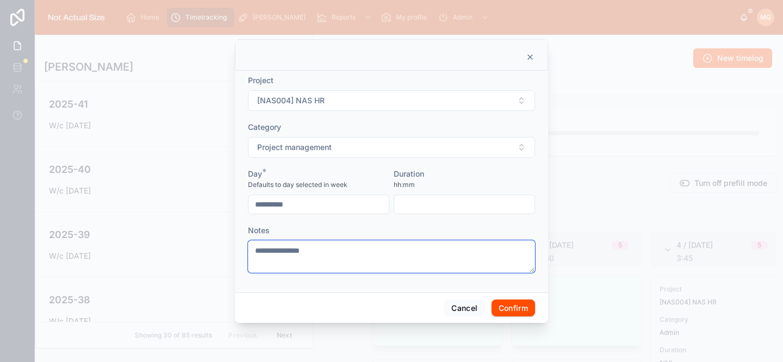
click at [355, 257] on textarea "**********" at bounding box center [391, 256] width 287 height 33
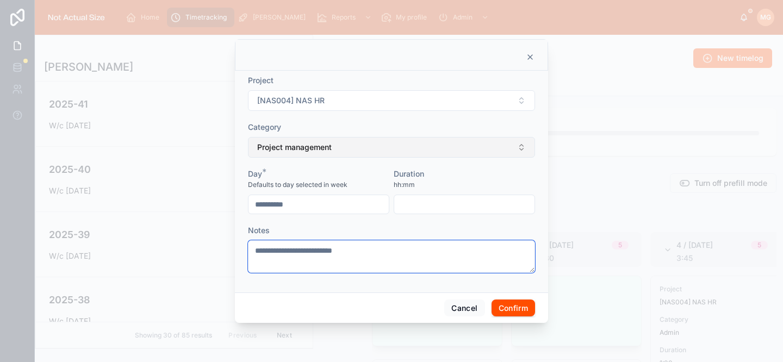
type textarea "**********"
click at [334, 146] on button "Project management" at bounding box center [391, 147] width 287 height 21
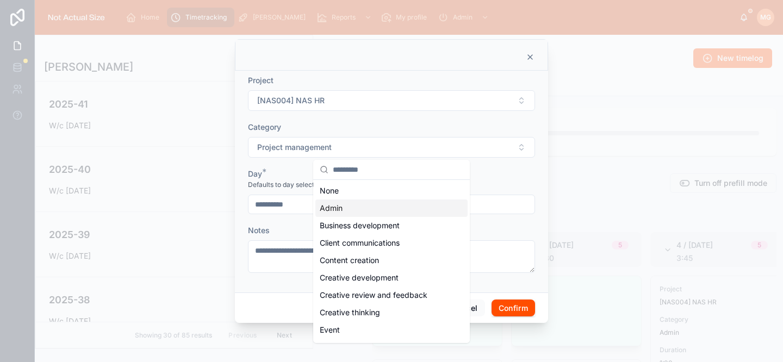
click at [366, 214] on div "Admin" at bounding box center [391, 207] width 152 height 17
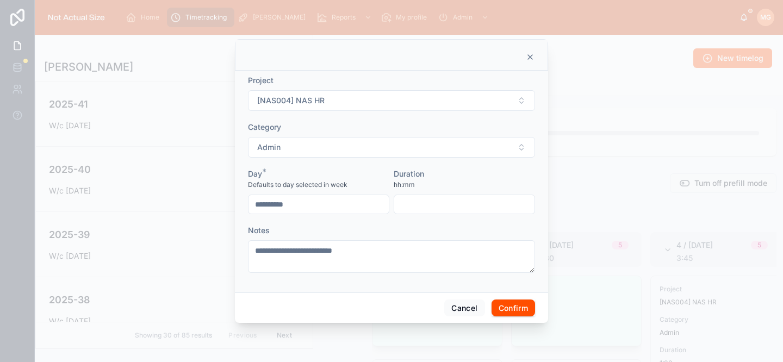
click at [410, 213] on div at bounding box center [463, 205] width 141 height 20
click at [412, 203] on input "text" at bounding box center [464, 204] width 140 height 15
type input "****"
click at [504, 304] on button "Confirm" at bounding box center [512, 307] width 43 height 17
